Goal: Task Accomplishment & Management: Manage account settings

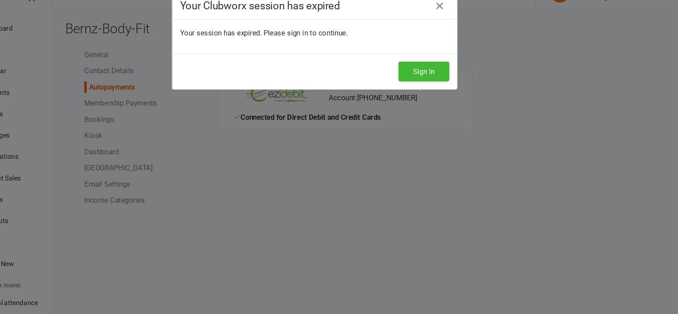
scroll to position [3, 0]
click at [437, 83] on button "Sign In" at bounding box center [441, 88] width 48 height 19
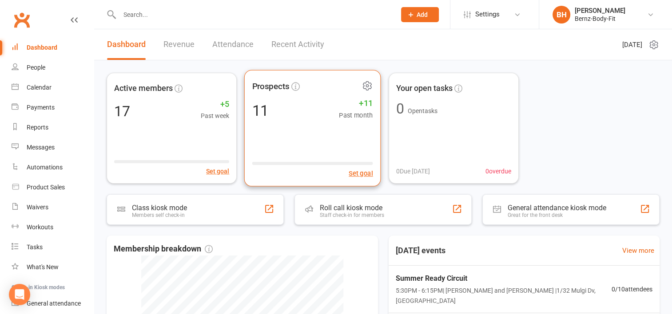
click at [292, 131] on div "Prospects 11 +11 Past month Set goal" at bounding box center [312, 128] width 137 height 117
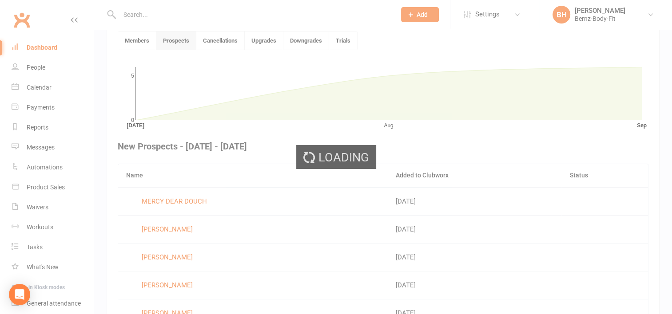
scroll to position [242, 0]
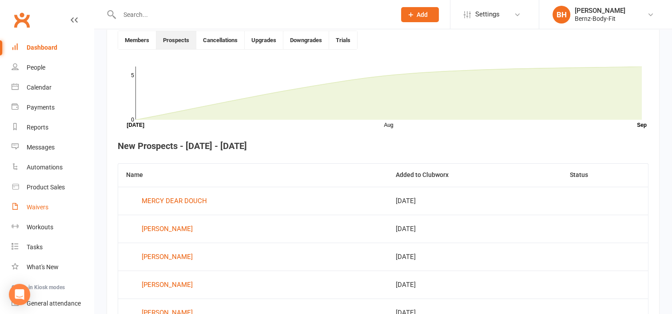
click at [42, 208] on div "Waivers" at bounding box center [38, 207] width 22 height 7
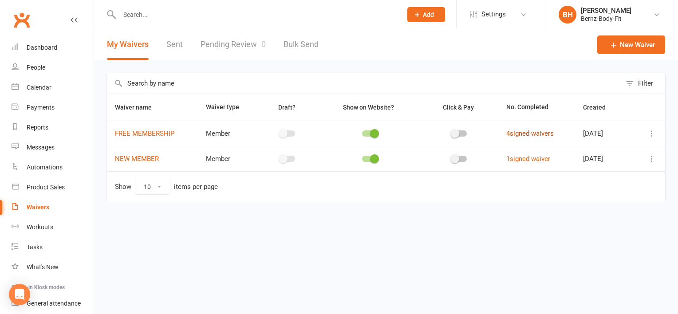
click at [527, 135] on link "4 signed waivers" at bounding box center [531, 134] width 48 height 8
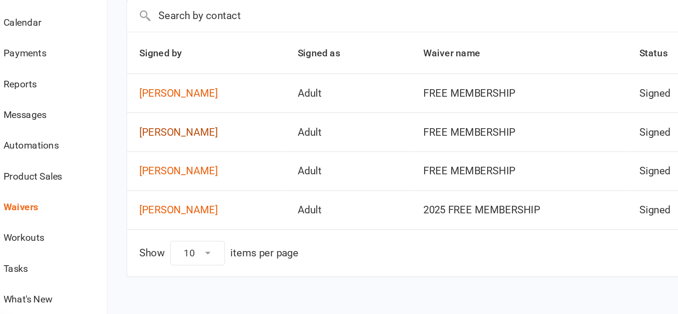
click at [147, 157] on link "Kirsty Bransdon" at bounding box center [158, 159] width 87 height 8
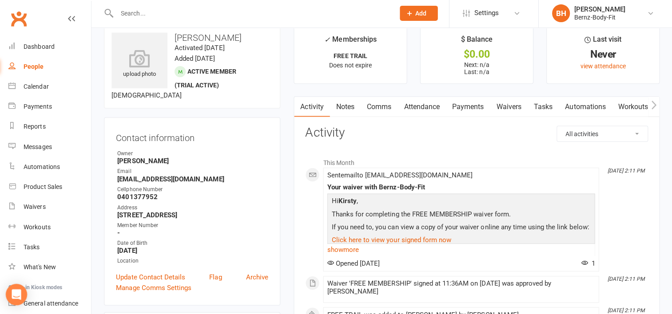
scroll to position [16, 0]
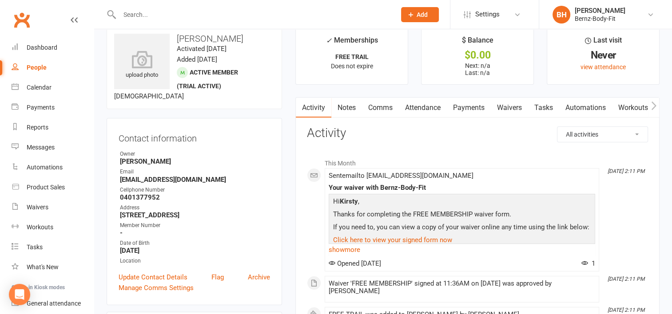
click at [377, 107] on link "Comms" at bounding box center [380, 108] width 37 height 20
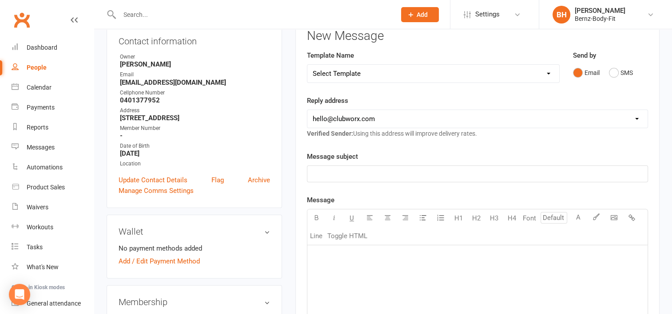
scroll to position [113, 0]
click at [334, 174] on p "﻿" at bounding box center [477, 173] width 329 height 11
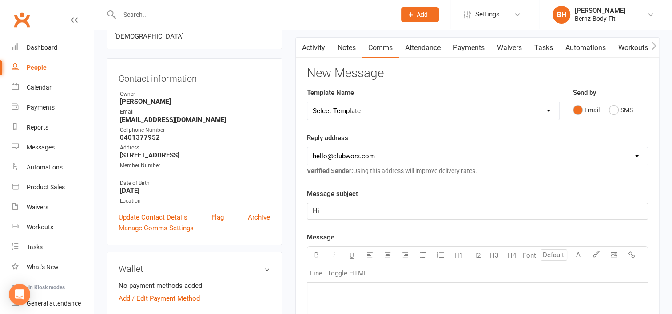
scroll to position [76, 0]
click at [322, 291] on p "﻿" at bounding box center [477, 293] width 329 height 11
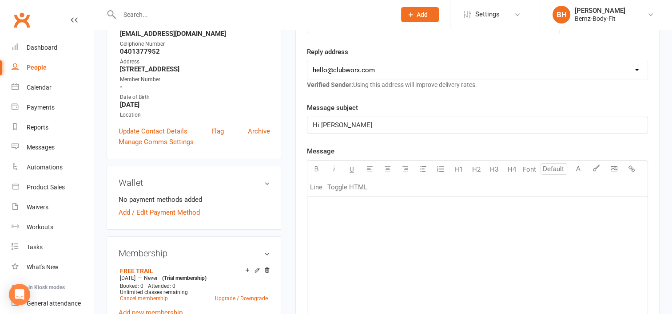
scroll to position [164, 0]
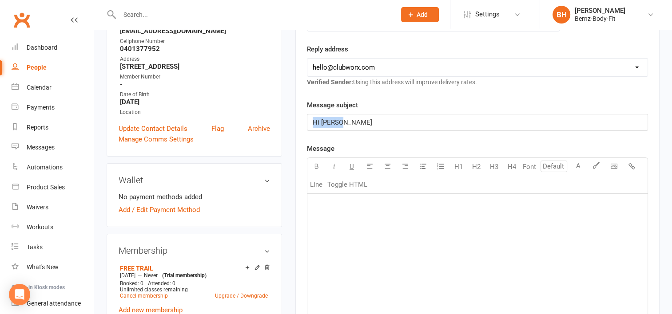
drag, startPoint x: 337, startPoint y: 123, endPoint x: 305, endPoint y: 124, distance: 32.0
click at [305, 124] on div "Activity Notes Comms Attendance Payments Waivers Tasks Automations Workouts Mob…" at bounding box center [477, 226] width 364 height 556
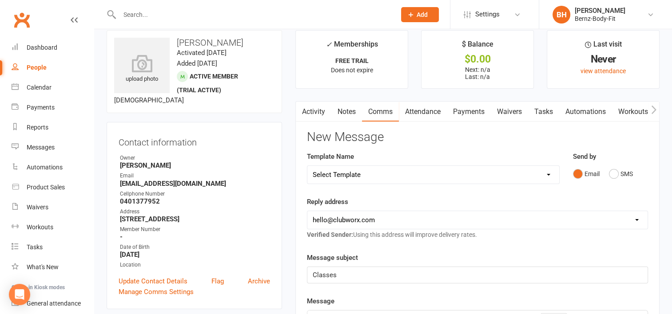
scroll to position [0, 0]
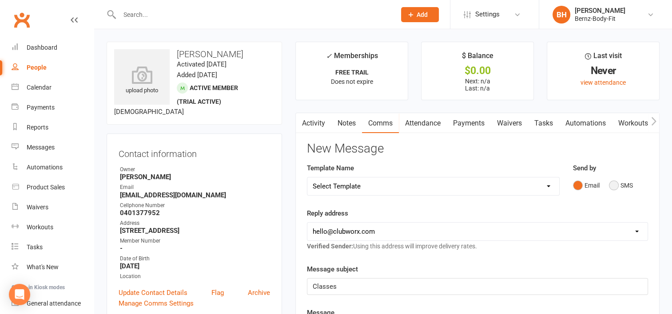
click at [611, 185] on button "SMS" at bounding box center [621, 185] width 24 height 17
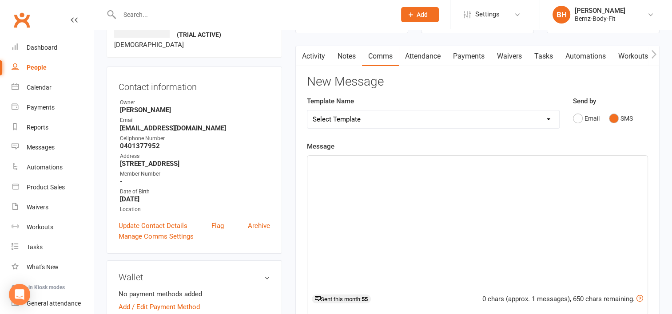
scroll to position [71, 0]
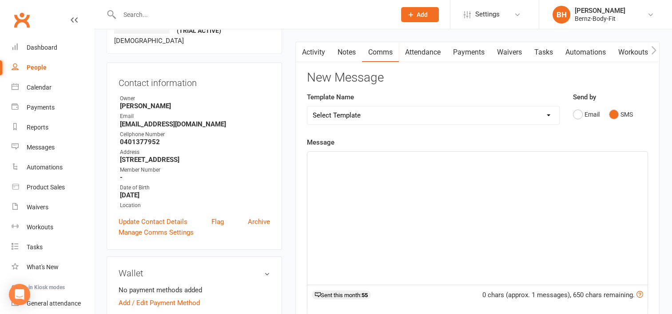
click at [323, 174] on div "﻿" at bounding box center [477, 218] width 340 height 133
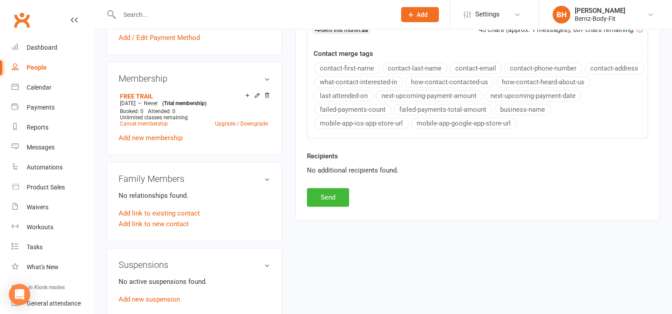
scroll to position [345, 0]
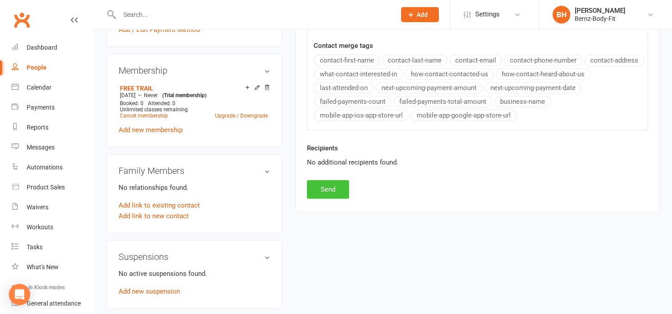
click at [323, 186] on button "Send" at bounding box center [328, 189] width 42 height 19
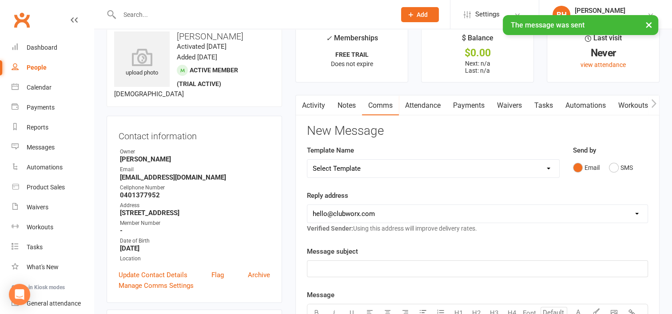
scroll to position [0, 0]
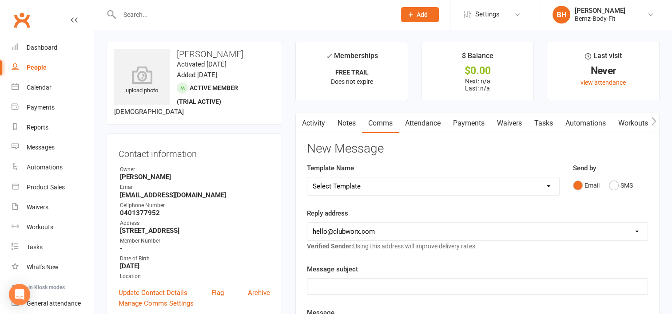
click at [71, 21] on icon at bounding box center [74, 19] width 7 height 7
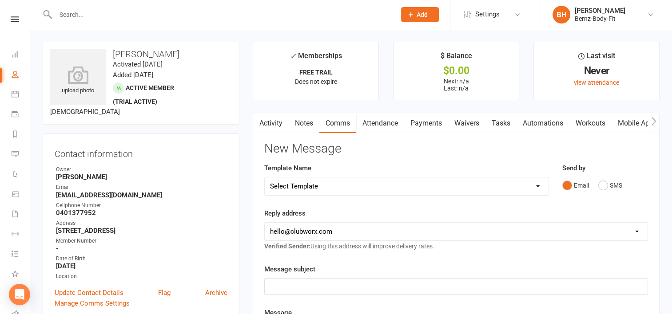
scroll to position [16, 0]
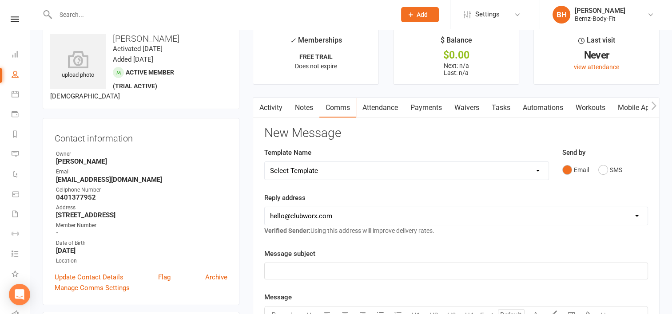
click at [66, 12] on input "text" at bounding box center [221, 14] width 337 height 12
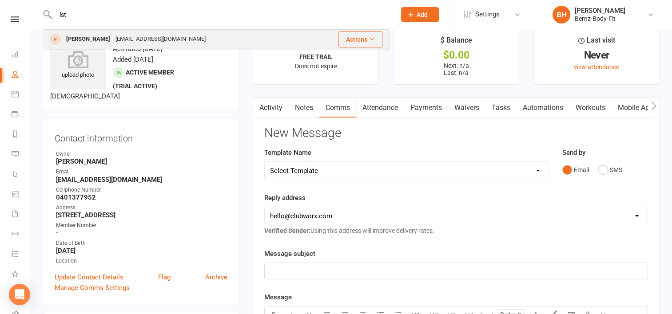
type input "lst"
click at [123, 38] on div "lstoker050291@gmail.com" at bounding box center [160, 39] width 95 height 13
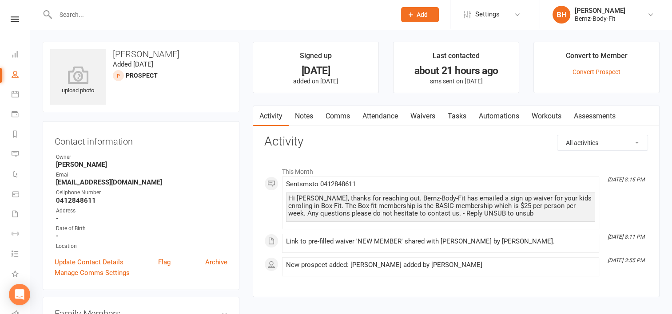
click at [338, 115] on link "Comms" at bounding box center [337, 116] width 37 height 20
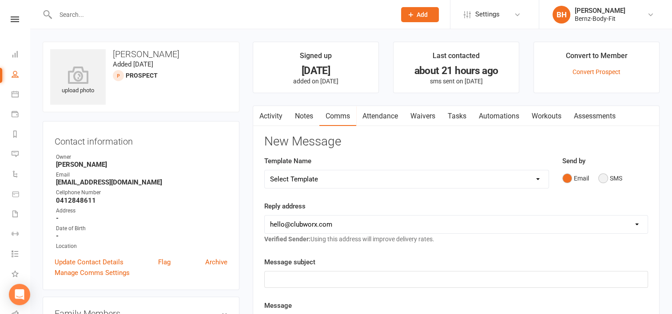
click at [603, 178] on button "SMS" at bounding box center [610, 178] width 24 height 17
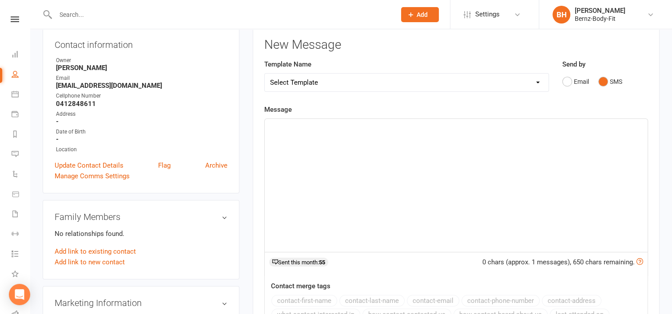
scroll to position [98, 0]
click at [320, 137] on div "﻿" at bounding box center [456, 184] width 383 height 133
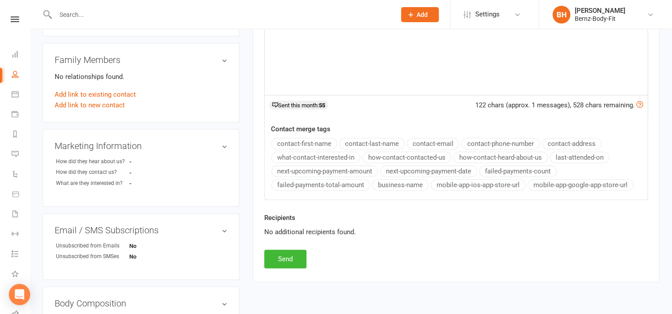
scroll to position [256, 0]
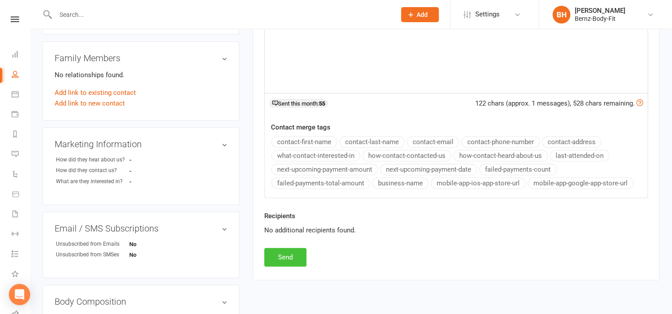
click at [284, 249] on button "Send" at bounding box center [285, 257] width 42 height 19
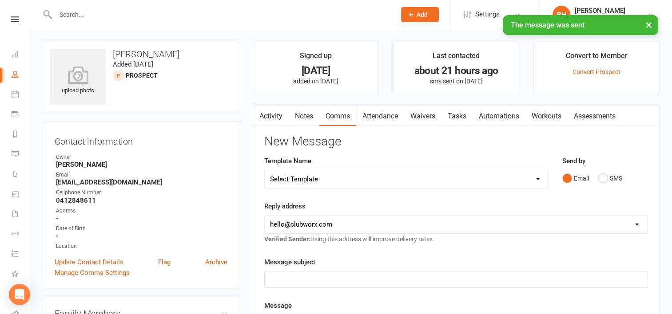
scroll to position [3, 0]
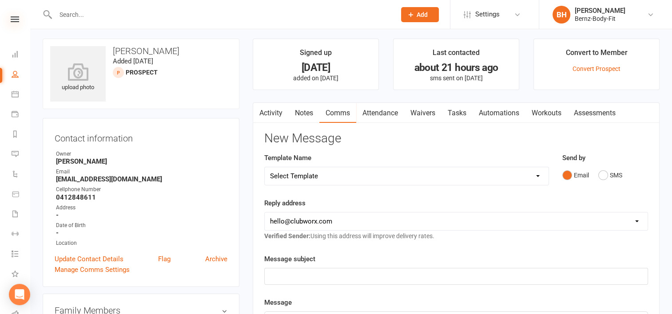
click at [13, 19] on icon at bounding box center [15, 19] width 8 height 6
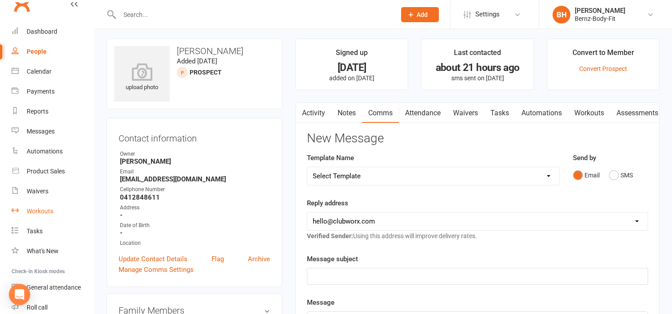
scroll to position [20, 0]
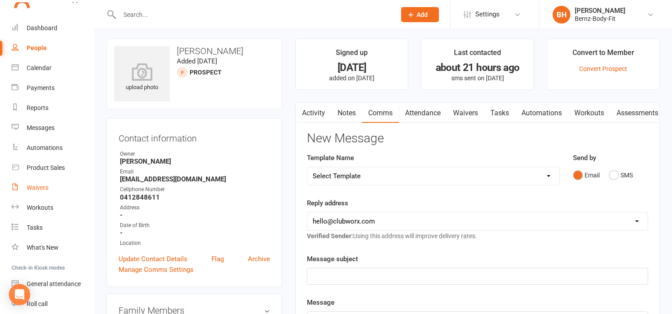
click at [39, 185] on div "Waivers" at bounding box center [38, 187] width 22 height 7
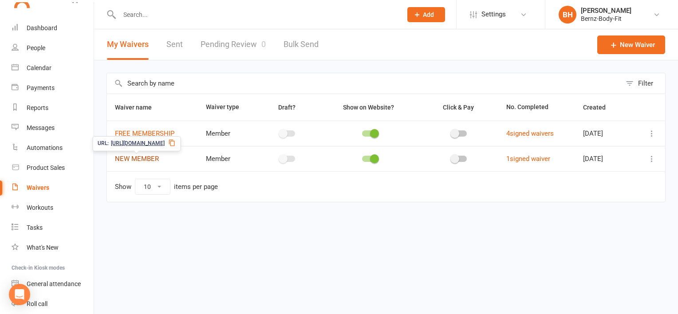
click at [142, 157] on link "NEW MEMBER" at bounding box center [137, 159] width 44 height 8
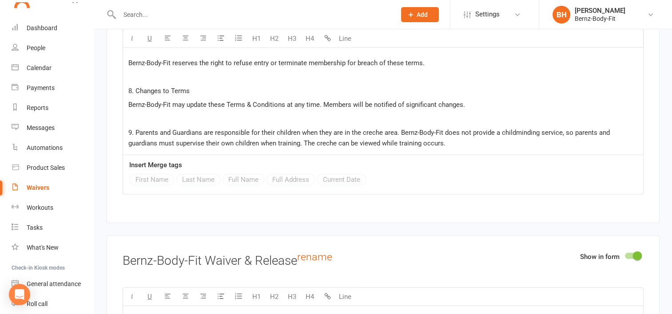
scroll to position [2034, 0]
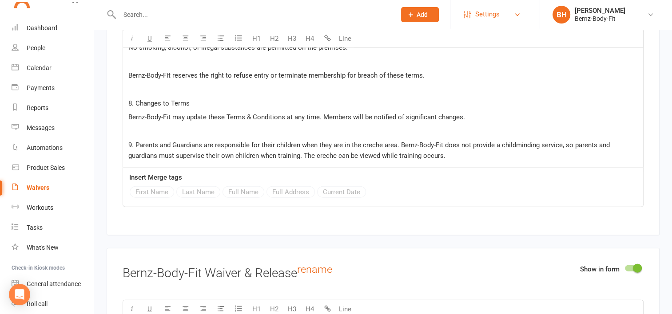
click at [499, 14] on span "Settings" at bounding box center [487, 14] width 24 height 20
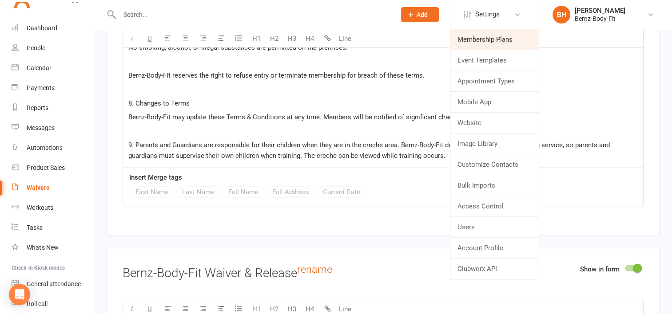
click at [488, 40] on link "Membership Plans" at bounding box center [494, 39] width 88 height 20
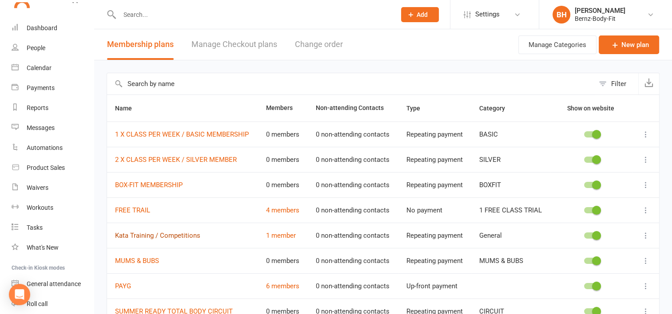
click at [178, 235] on link "Kata Training / Competitions" at bounding box center [157, 236] width 85 height 8
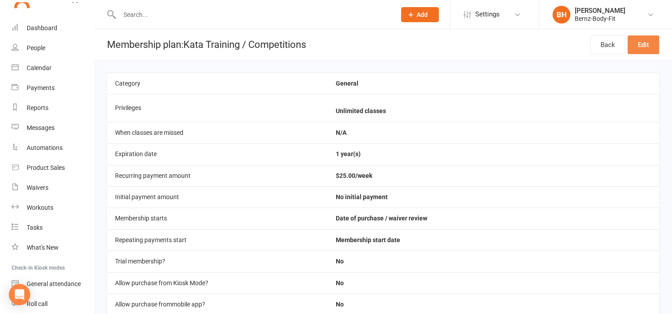
click at [642, 45] on link "Edit" at bounding box center [643, 45] width 32 height 19
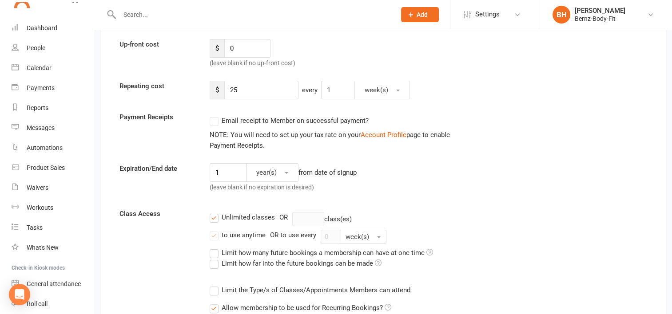
scroll to position [134, 0]
click at [228, 171] on input "1" at bounding box center [228, 172] width 37 height 19
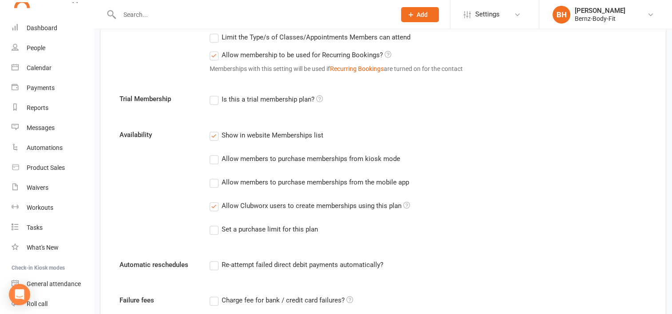
scroll to position [387, 0]
click at [214, 158] on label "Allow members to purchase memberships from kiosk mode" at bounding box center [305, 158] width 190 height 11
click at [214, 153] on input "Allow members to purchase memberships from kiosk mode" at bounding box center [213, 153] width 6 height 0
click at [211, 178] on label "Allow members to purchase memberships from the mobile app" at bounding box center [309, 181] width 199 height 11
click at [211, 176] on input "Allow members to purchase memberships from the mobile app" at bounding box center [213, 176] width 6 height 0
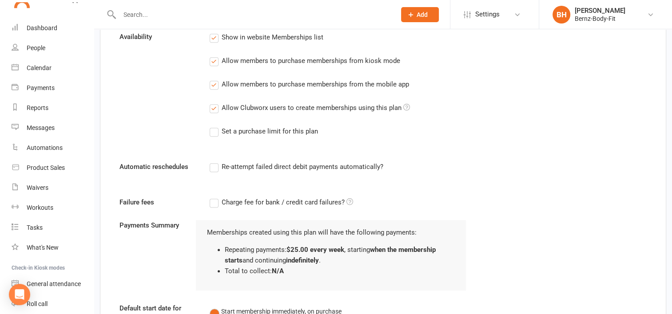
scroll to position [485, 0]
click at [216, 165] on label "Re-attempt failed direct debit payments automatically?" at bounding box center [297, 166] width 174 height 11
click at [215, 161] on input "Re-attempt failed direct debit payments automatically?" at bounding box center [213, 161] width 6 height 0
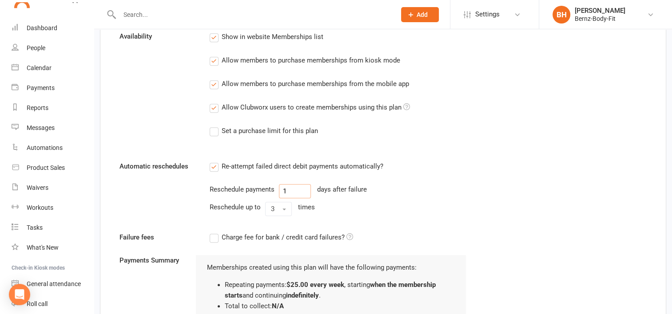
click at [289, 188] on input "1" at bounding box center [295, 191] width 32 height 14
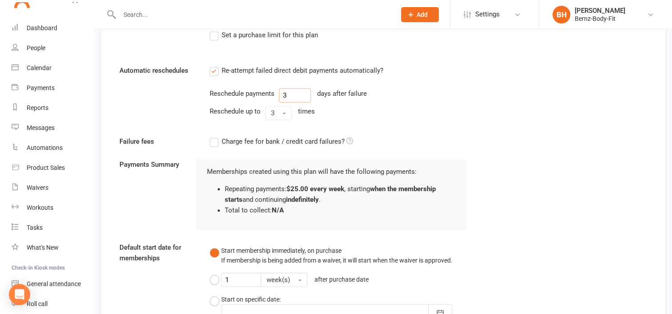
scroll to position [583, 0]
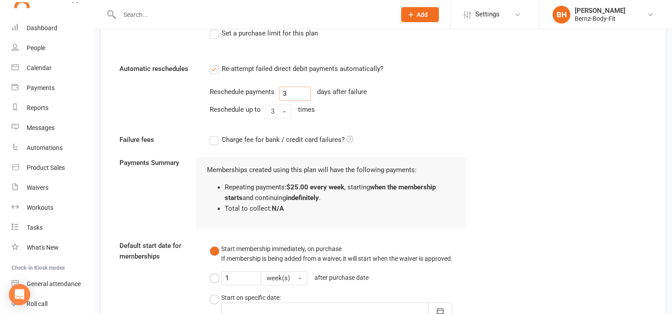
type input "3"
click at [214, 140] on label "Charge fee for bank / credit card failures?" at bounding box center [281, 140] width 143 height 11
click at [214, 135] on input "Charge fee for bank / credit card failures?" at bounding box center [281, 135] width 143 height 0
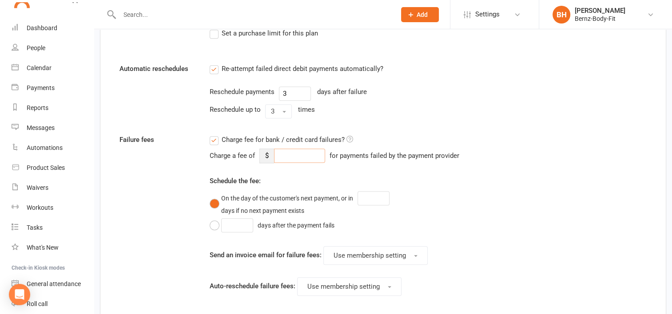
click at [283, 152] on input "number" at bounding box center [299, 156] width 51 height 14
type input "15"
click at [520, 197] on div "Failure fees Charge fee for bank / credit card failures? Charge a fee of $ 15 f…" at bounding box center [383, 228] width 540 height 186
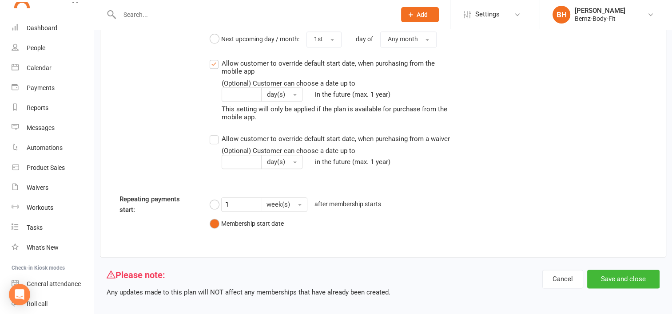
scroll to position [1049, 0]
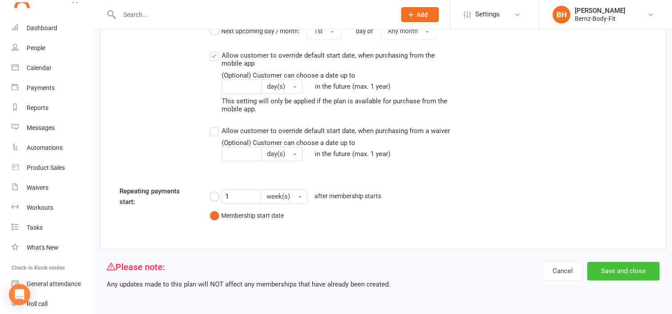
click at [609, 268] on button "Save and close" at bounding box center [623, 271] width 72 height 19
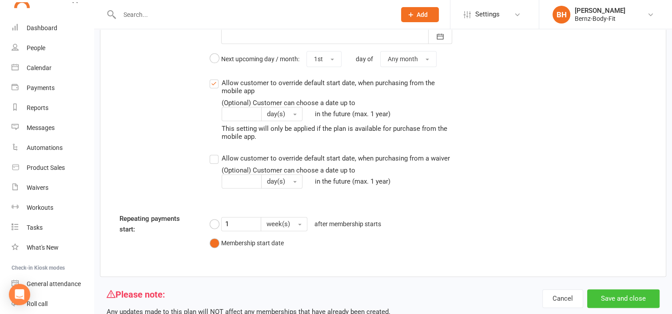
scroll to position [1076, 0]
